Goal: Find specific page/section: Find specific page/section

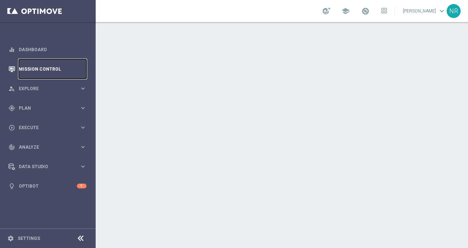
click at [71, 65] on link "Mission Control" at bounding box center [53, 68] width 68 height 19
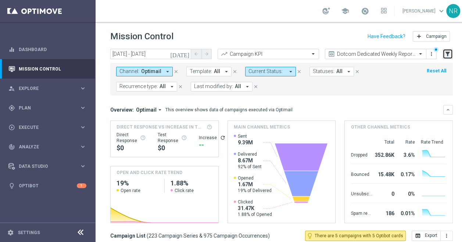
click at [448, 51] on icon "filter_alt" at bounding box center [447, 54] width 7 height 7
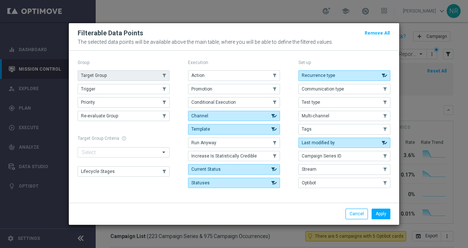
click at [125, 74] on button "Target Group" at bounding box center [124, 75] width 92 height 10
click at [372, 210] on button "Apply" at bounding box center [380, 213] width 19 height 10
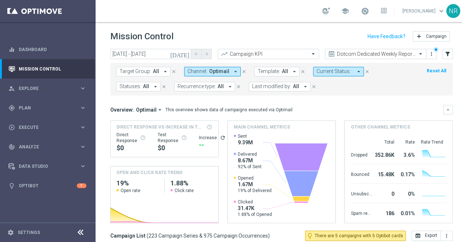
click at [145, 72] on span "Target Group:" at bounding box center [135, 71] width 32 height 6
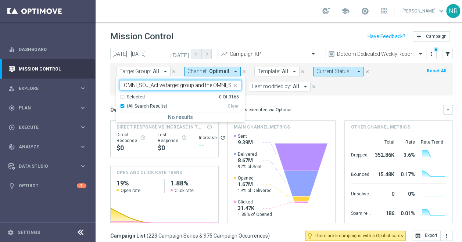
scroll to position [0, 47]
type input "OMNI_SOJ_Active target group and the OMNI_SOJ_Red target group"
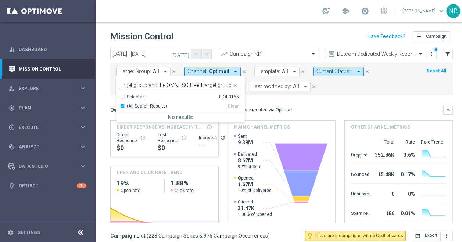
scroll to position [0, 0]
click at [233, 85] on icon "close" at bounding box center [235, 86] width 6 height 6
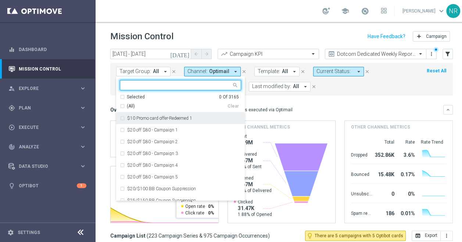
click at [159, 84] on input "text" at bounding box center [178, 85] width 108 height 6
paste input "OMNI_SOJ_Active"
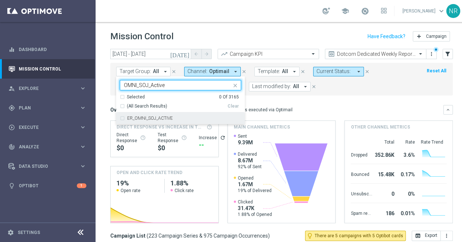
click at [153, 118] on label "ER_OMNI_SOJ_ACTIVE" at bounding box center [150, 118] width 46 height 4
type input "OMNI_SOJ_Active"
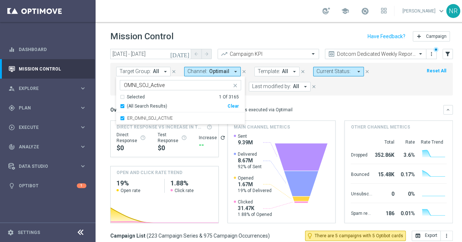
click at [296, 108] on div "Overview: Optimail arrow_drop_down This overview shows data of campaigns execut…" at bounding box center [276, 110] width 333 height 7
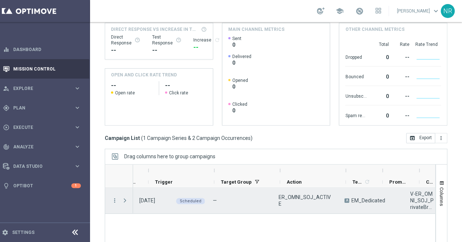
scroll to position [0, 58]
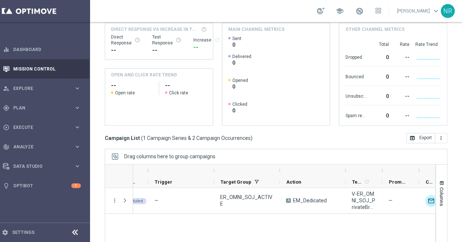
click at [382, 168] on div at bounding box center [400, 171] width 37 height 12
drag, startPoint x: 375, startPoint y: 169, endPoint x: 400, endPoint y: 165, distance: 25.3
click at [384, 165] on div at bounding box center [382, 171] width 3 height 12
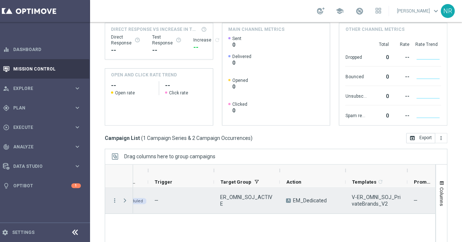
scroll to position [0, 0]
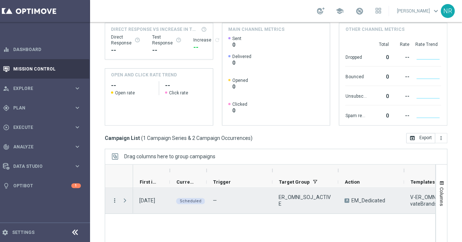
click at [111, 198] on icon "more_vert" at bounding box center [114, 200] width 7 height 7
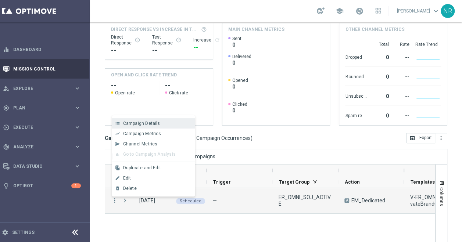
click at [129, 120] on div "list Campaign Details" at bounding box center [153, 123] width 83 height 10
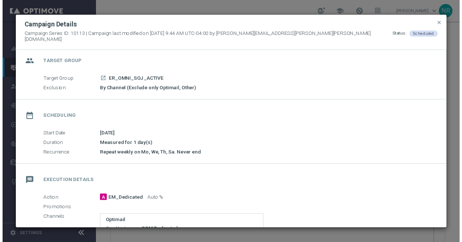
scroll to position [6, 0]
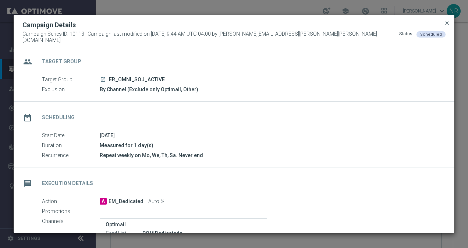
click at [446, 25] on span "close" at bounding box center [447, 23] width 6 height 6
